Goal: Task Accomplishment & Management: Manage account settings

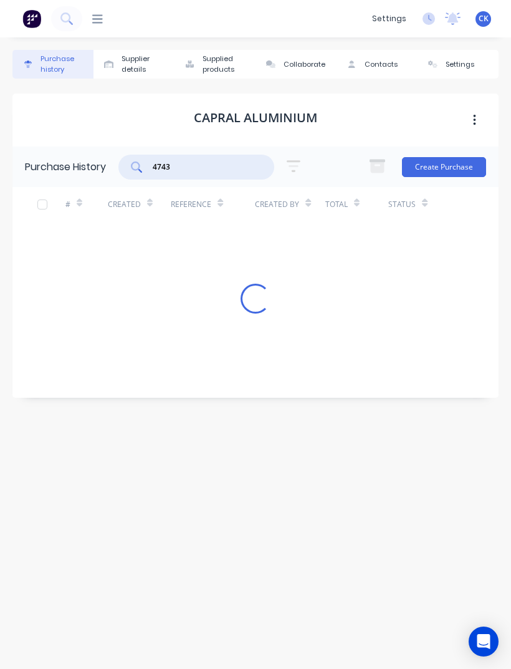
type input "4743"
click at [142, 169] on icon at bounding box center [136, 166] width 11 height 11
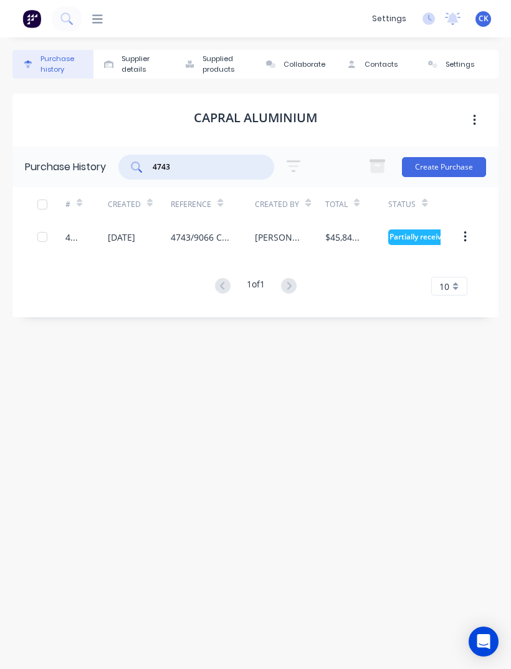
click at [199, 233] on div "4743/9066 C. [PERSON_NAME] Internal Material in [GEOGRAPHIC_DATA]" at bounding box center [200, 237] width 59 height 13
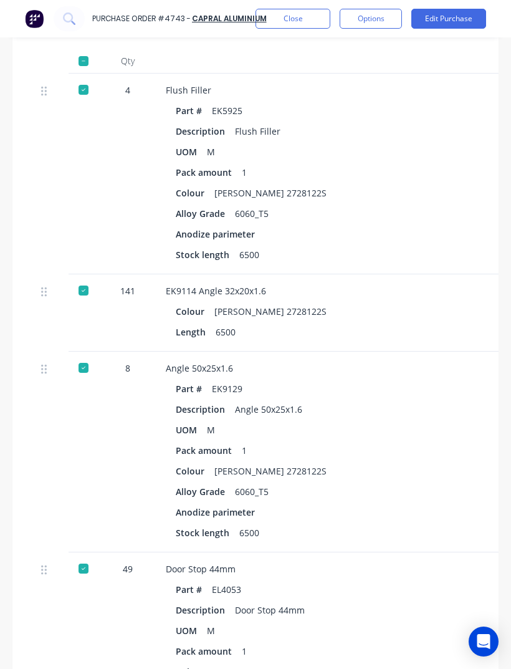
scroll to position [406, 0]
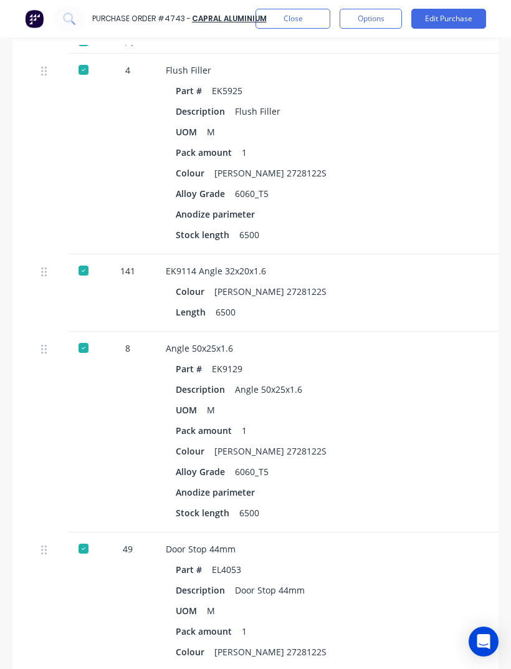
click at [444, 542] on div "Door Stop 44mm" at bounding box center [436, 548] width 541 height 13
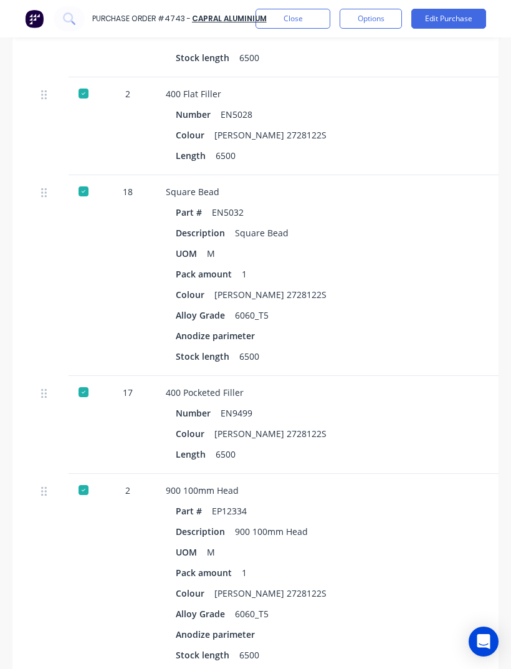
scroll to position [1387, 0]
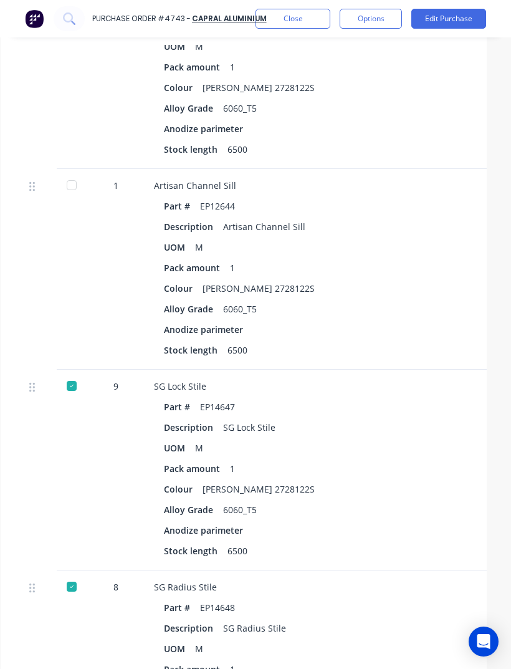
click at [459, 487] on div "Part # EP14647 Description SG Lock Stile UOM M Pack amount 1 Colour Jasper Sati…" at bounding box center [424, 479] width 541 height 162
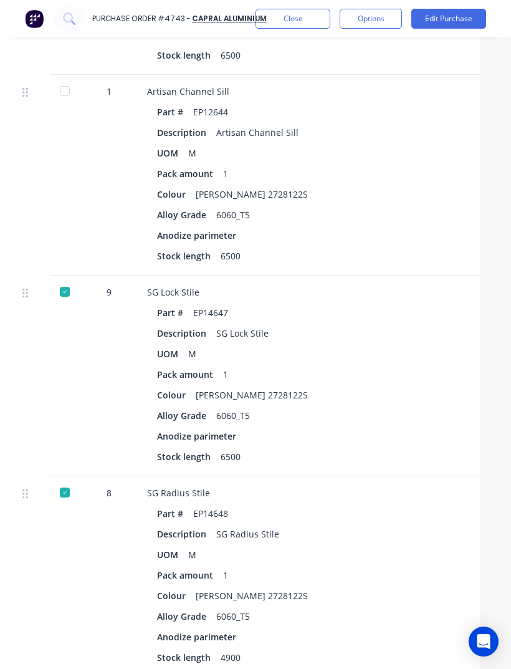
click at [456, 525] on div "Description SG Radius Stile" at bounding box center [417, 534] width 521 height 18
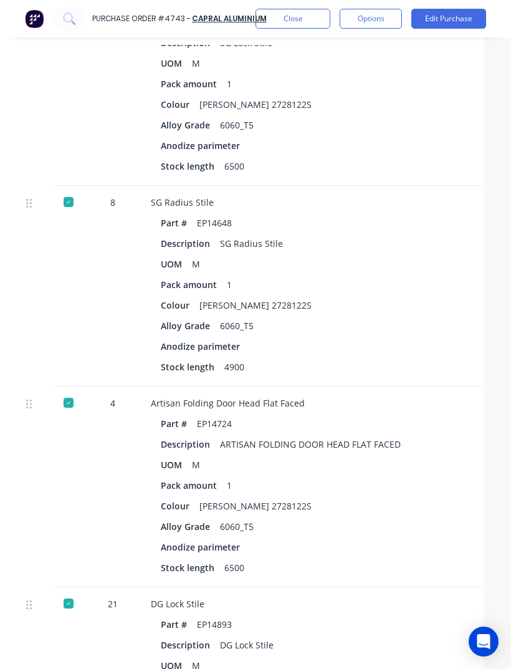
click at [455, 538] on div "Anodize parimeter" at bounding box center [421, 547] width 521 height 18
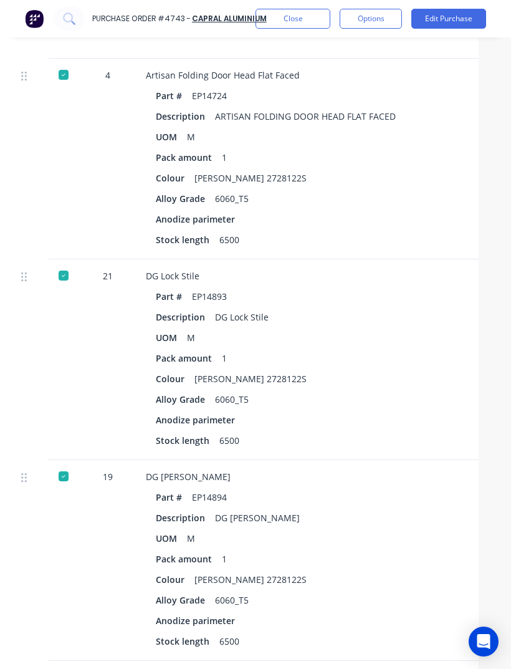
click at [458, 529] on div "UOM M" at bounding box center [416, 538] width 521 height 18
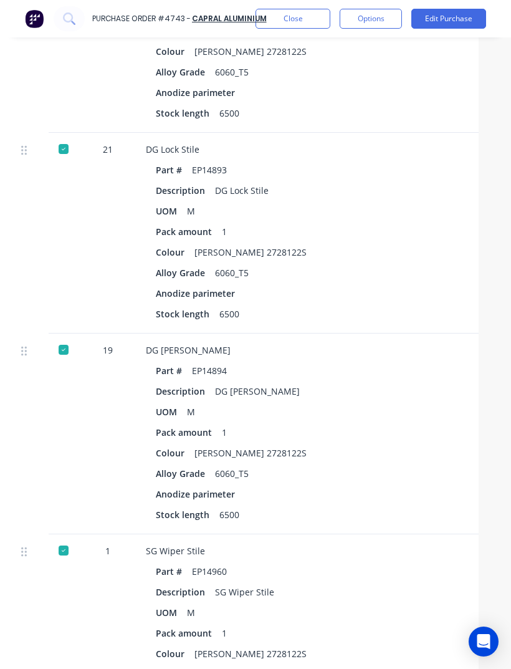
click at [459, 544] on div "SG Wiper Stile" at bounding box center [416, 550] width 541 height 13
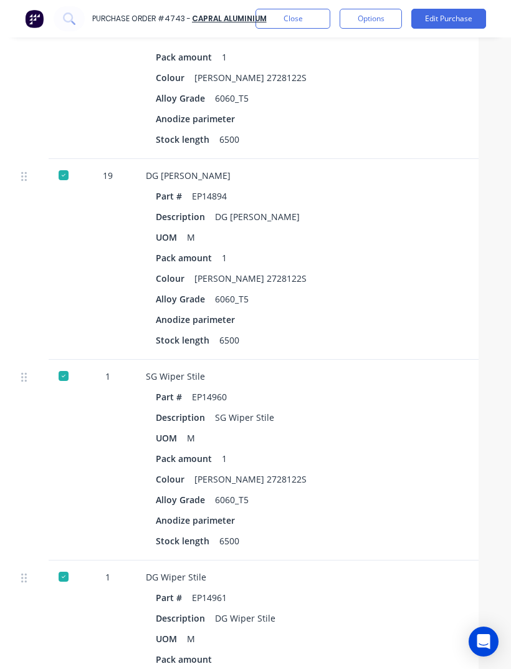
click at [461, 532] on div "Stock length 6500" at bounding box center [416, 541] width 521 height 18
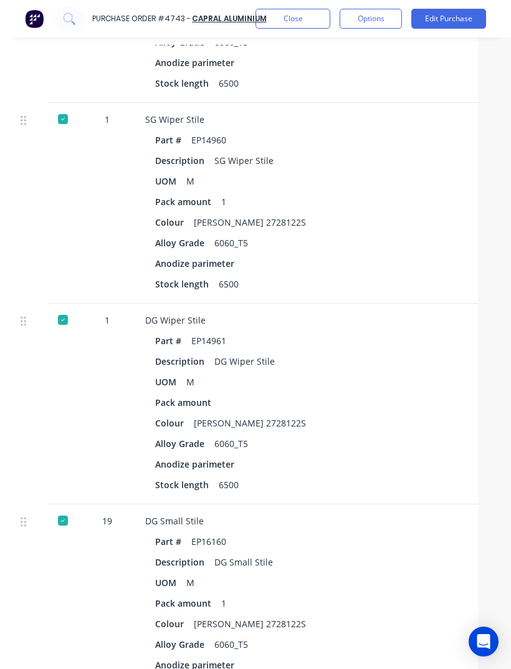
click at [463, 553] on div "Description DG Small Stile" at bounding box center [415, 562] width 521 height 18
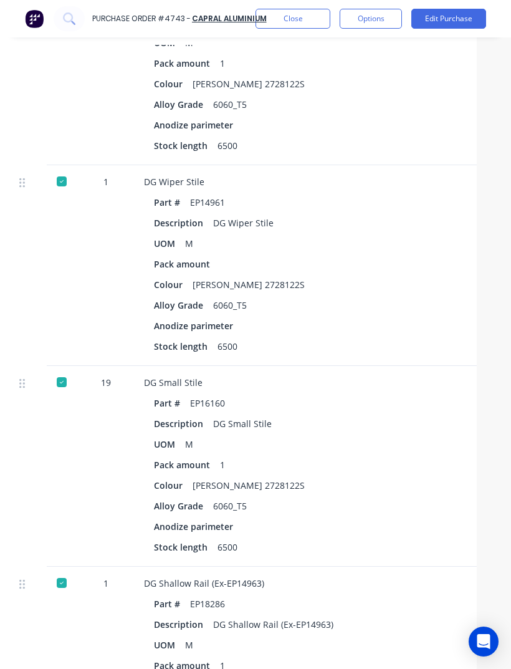
scroll to position [3496, 22]
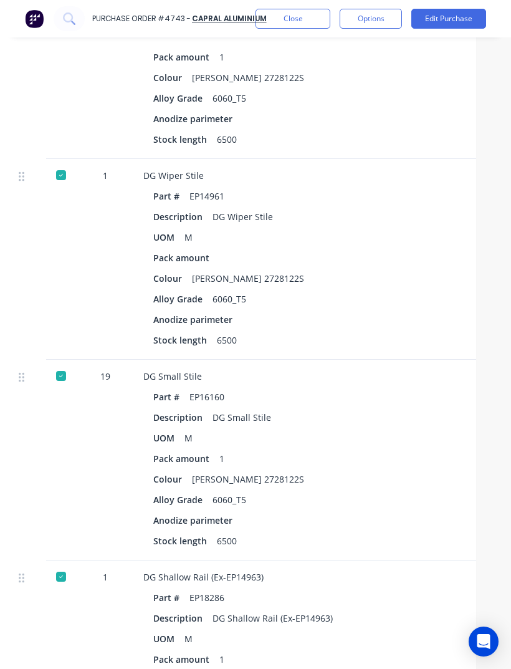
click at [462, 532] on div "Stock length 6500" at bounding box center [413, 541] width 521 height 18
click at [459, 471] on div "Part # EP16160 Description DG Small Stile UOM M Pack amount 1 Colour Jasper Sat…" at bounding box center [413, 469] width 541 height 162
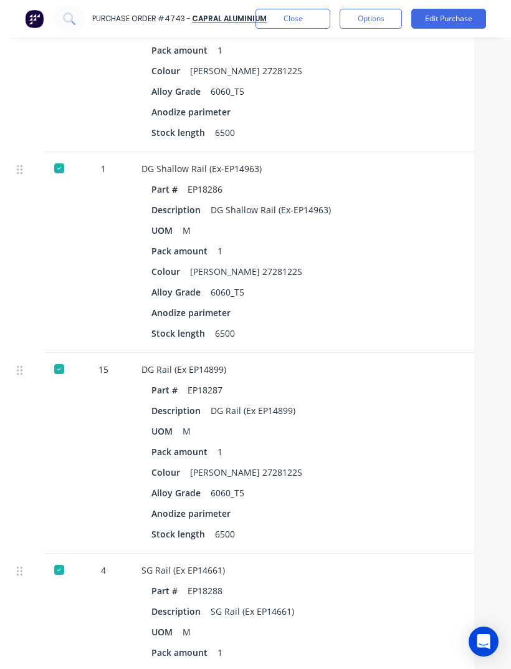
click at [461, 525] on div "Stock length 6500" at bounding box center [411, 534] width 521 height 18
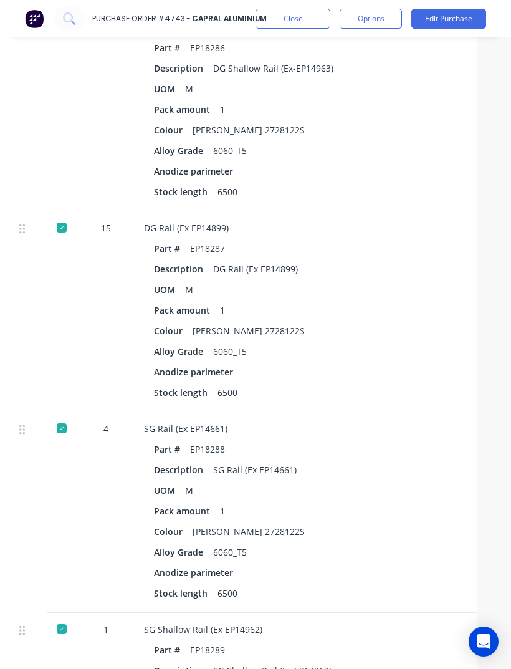
click at [460, 489] on div "Part # EP18288 Description SG Rail (Ex EP14661) UOM M Pack amount 1 Colour Jasp…" at bounding box center [414, 521] width 541 height 162
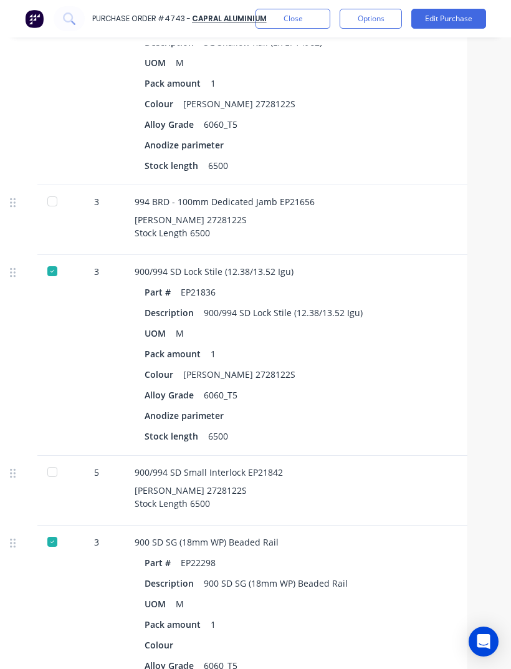
scroll to position [4701, 32]
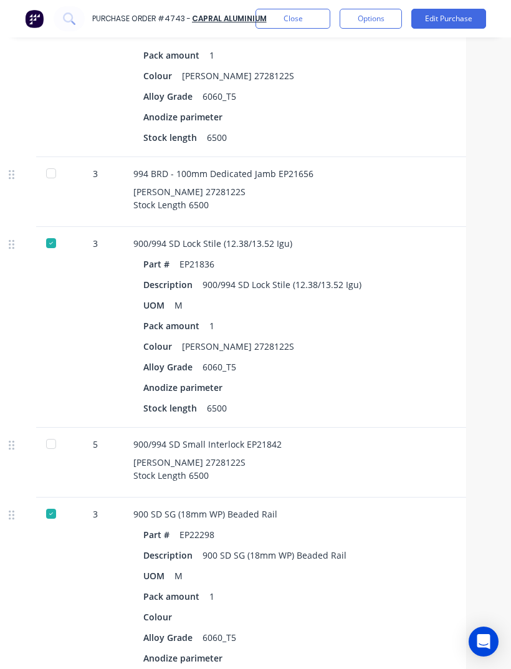
click at [60, 431] on div at bounding box center [51, 443] width 25 height 25
type textarea "x"
click at [301, 24] on button "Close" at bounding box center [292, 19] width 75 height 20
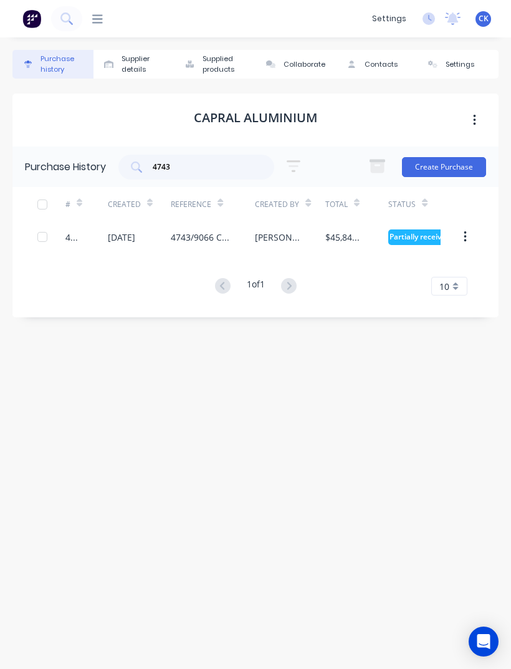
click at [227, 171] on input "4743" at bounding box center [202, 167] width 103 height 12
type input "4"
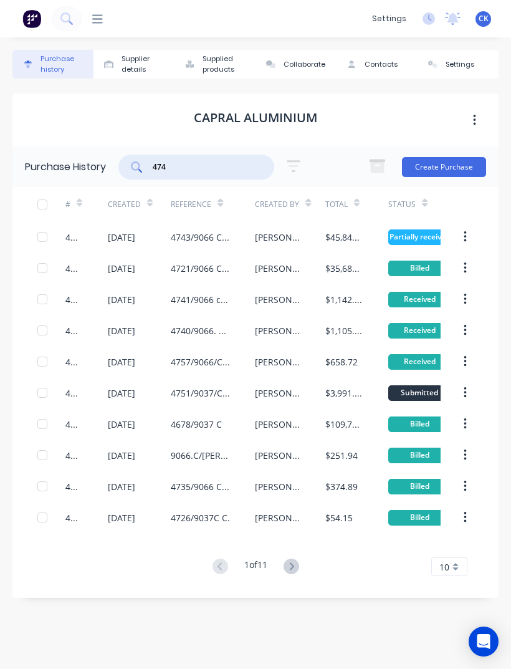
type input "4743"
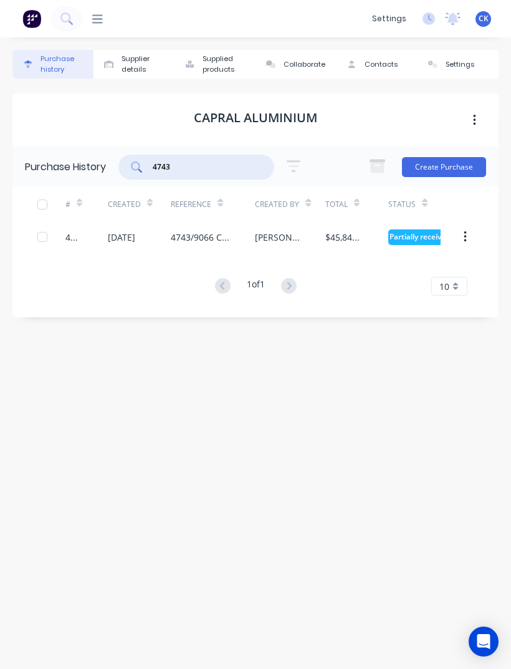
click at [345, 239] on div "$45,841.07" at bounding box center [344, 237] width 38 height 13
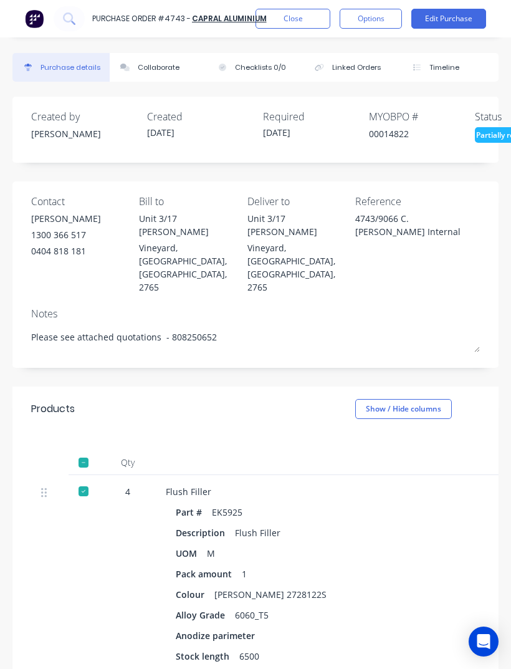
type textarea "x"
click at [308, 24] on button "Close" at bounding box center [292, 19] width 75 height 20
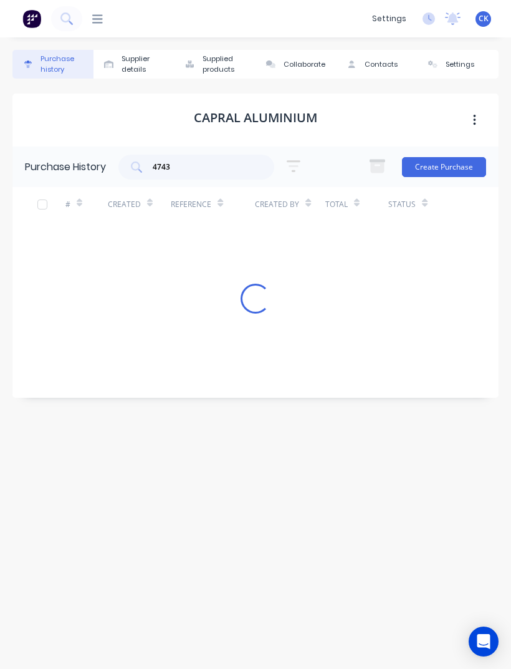
click at [224, 172] on input "4743" at bounding box center [202, 167] width 103 height 12
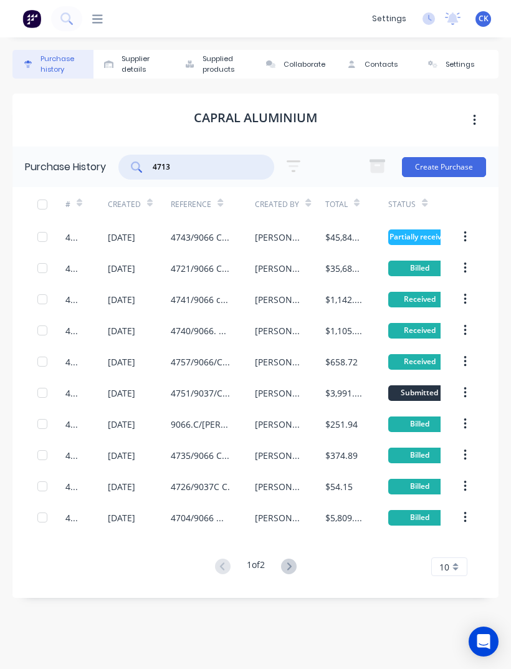
type input "4713"
click at [85, 25] on div at bounding box center [92, 19] width 21 height 12
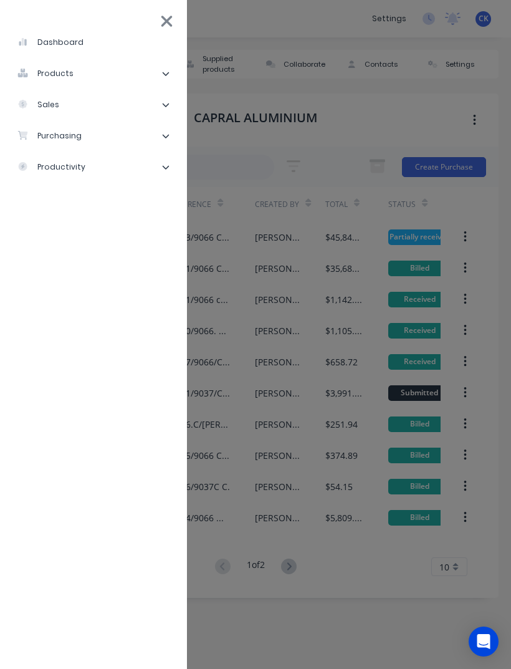
click at [152, 137] on li "purchasing" at bounding box center [93, 135] width 167 height 31
click at [125, 168] on li "Purchase Orders" at bounding box center [98, 166] width 157 height 31
click at [116, 163] on li "Purchase Orders" at bounding box center [98, 166] width 157 height 31
click at [77, 161] on div "Purchase Orders" at bounding box center [70, 166] width 86 height 11
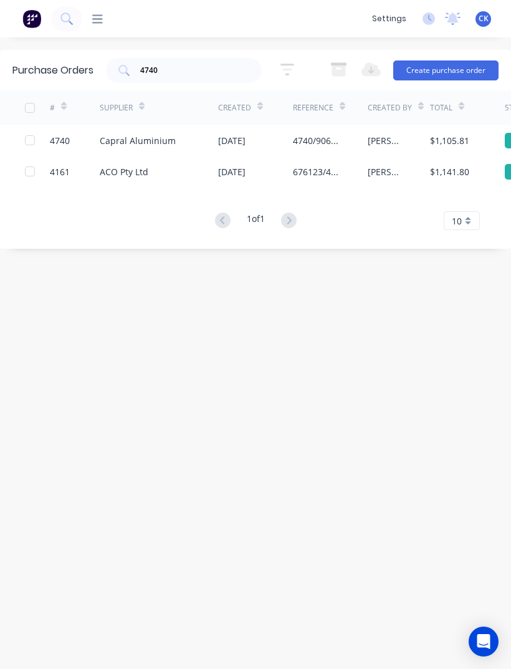
click at [215, 67] on input "4740" at bounding box center [190, 70] width 103 height 12
type input "4"
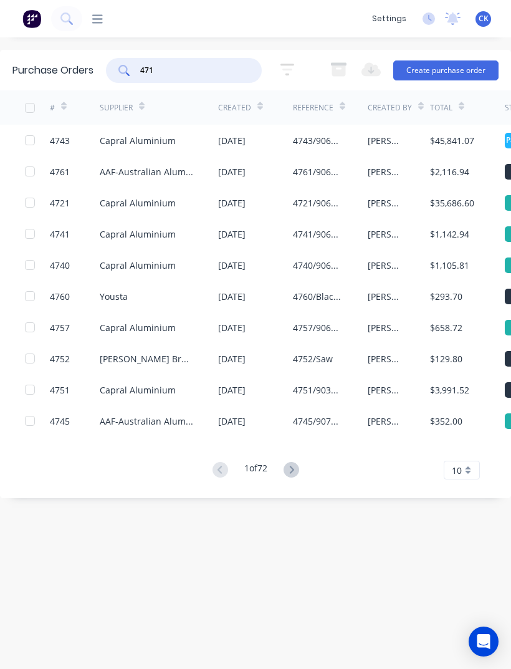
type input "4713"
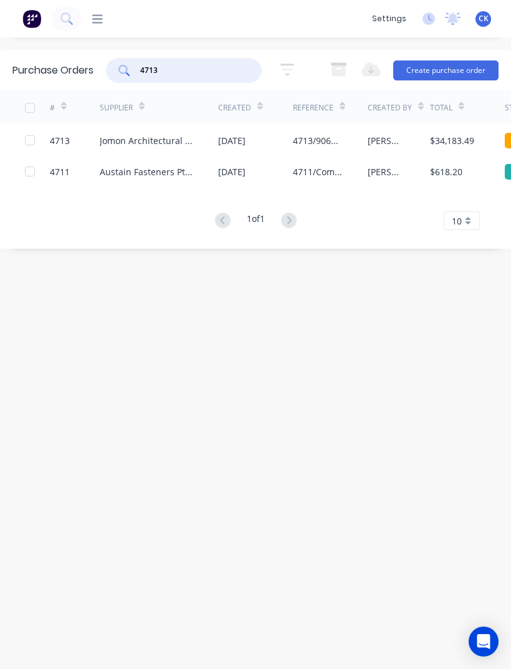
click at [119, 138] on div "Jomon Architectural Hardware Pty Ltd" at bounding box center [146, 140] width 93 height 13
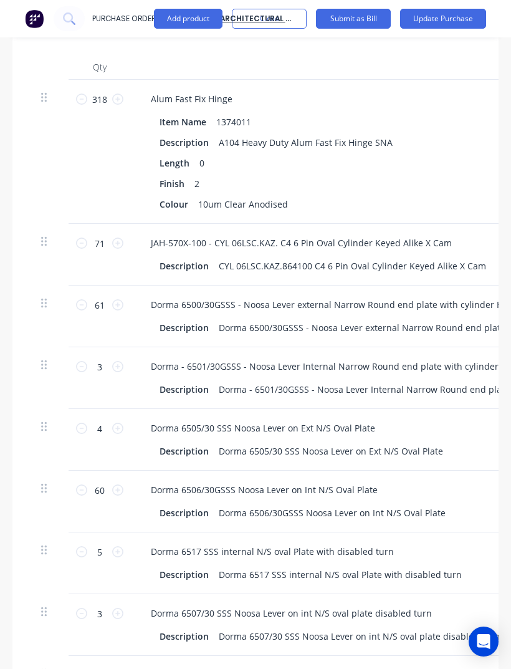
scroll to position [412, 0]
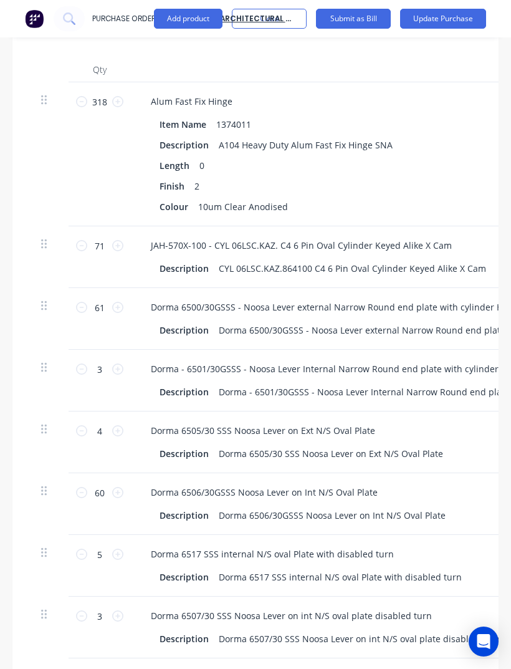
click at [467, 23] on button "Update Purchase" at bounding box center [443, 19] width 86 height 20
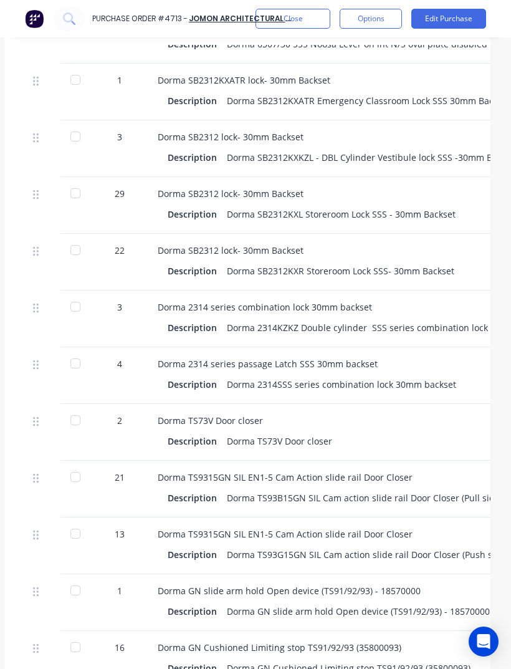
scroll to position [909, 9]
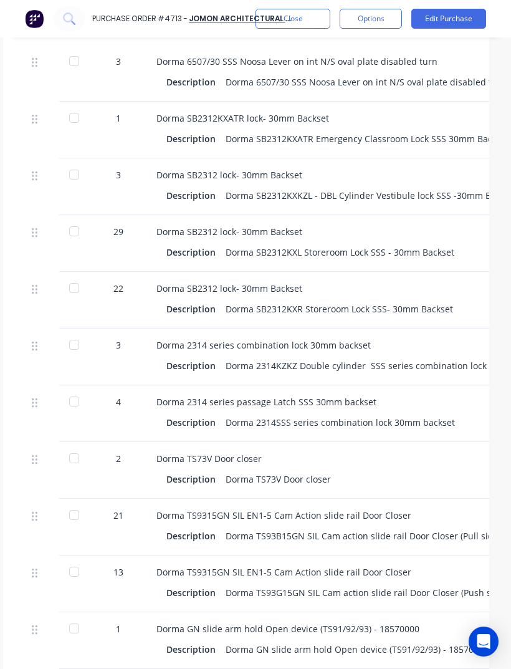
click at [353, 572] on div "Dorma TS9315GN SIL EN1-5 Cam Action slide rail Door Closer Description Dorma TS…" at bounding box center [426, 583] width 561 height 57
click at [349, 578] on div "Dorma TS9315GN SIL EN1-5 Cam Action slide rail Door Closer Description Dorma TS…" at bounding box center [426, 583] width 561 height 57
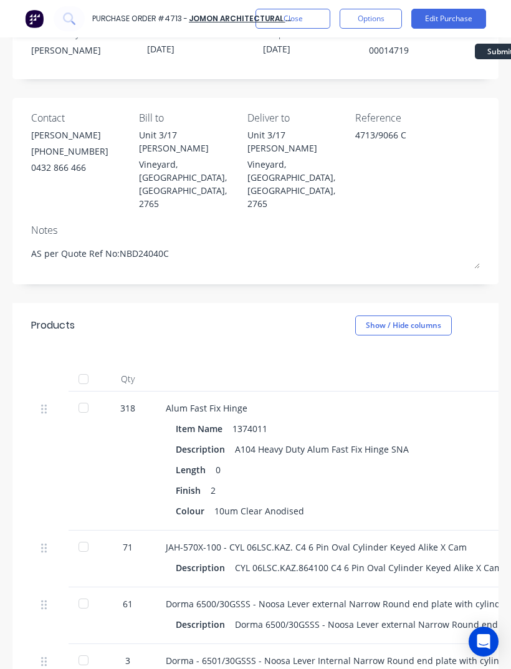
scroll to position [80, 0]
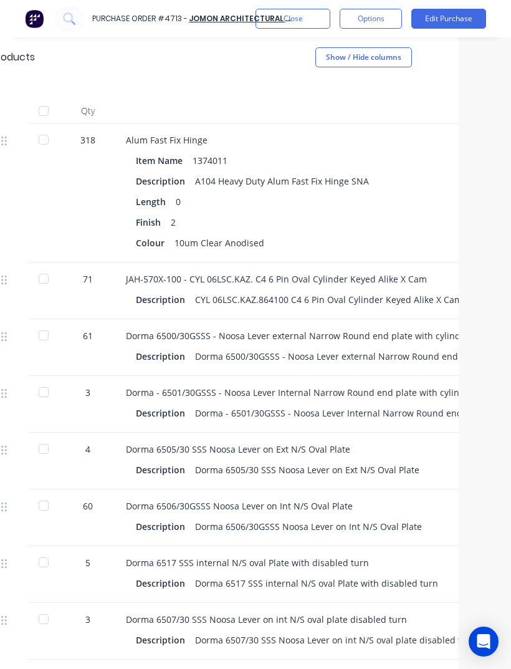
click at [109, 546] on div "5" at bounding box center [88, 574] width 56 height 57
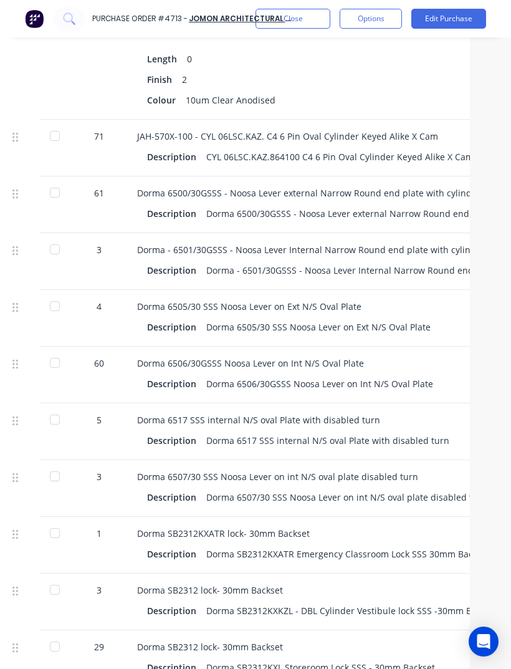
scroll to position [495, 29]
type textarea "x"
